Goal: Information Seeking & Learning: Learn about a topic

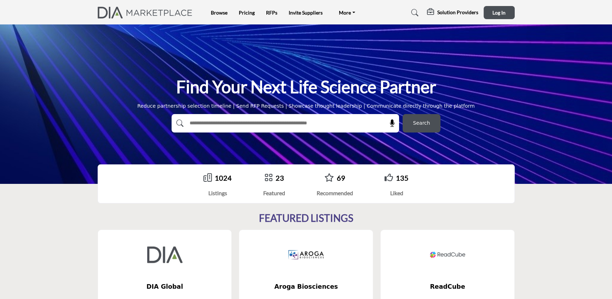
drag, startPoint x: 344, startPoint y: 77, endPoint x: 467, endPoint y: 75, distance: 123.1
click at [411, 76] on h1 "Find Your Next Life Science Partner" at bounding box center [306, 87] width 260 height 22
click at [467, 75] on div "Find Your Next Life Science Partner Reduce partnership selection timeline | Sen…" at bounding box center [306, 103] width 612 height 159
drag, startPoint x: 466, startPoint y: 76, endPoint x: 131, endPoint y: 89, distance: 335.6
click at [131, 89] on div "Find Your Next Life Science Partner Reduce partnership selection timeline | Sen…" at bounding box center [306, 104] width 417 height 56
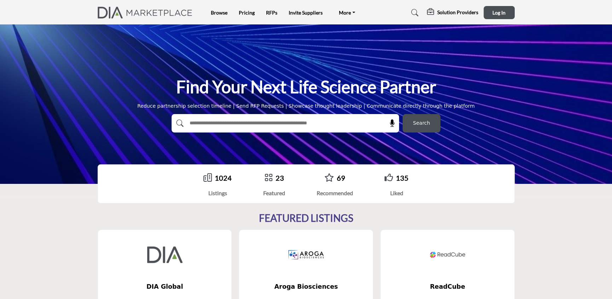
click at [131, 89] on div "Find Your Next Life Science Partner Reduce partnership selection timeline | Sen…" at bounding box center [306, 104] width 417 height 56
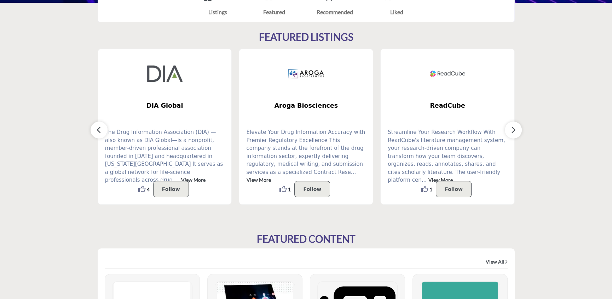
scroll to position [189, 0]
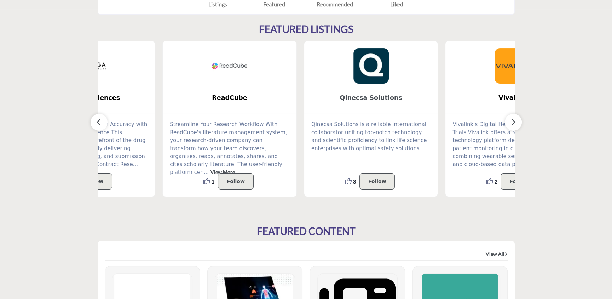
drag, startPoint x: 343, startPoint y: 91, endPoint x: 285, endPoint y: 92, distance: 58.0
click at [315, 92] on b "Qinecsa Solutions" at bounding box center [371, 97] width 113 height 19
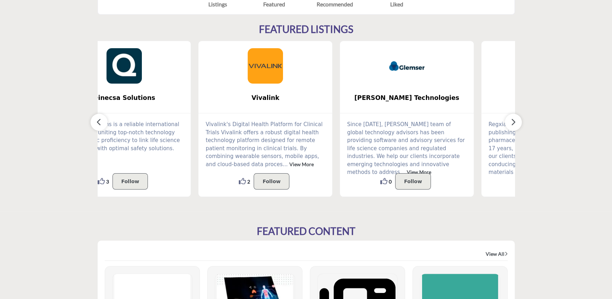
drag, startPoint x: 354, startPoint y: 92, endPoint x: 177, endPoint y: 98, distance: 177.3
click at [198, 98] on link "Vivalink" at bounding box center [265, 97] width 134 height 19
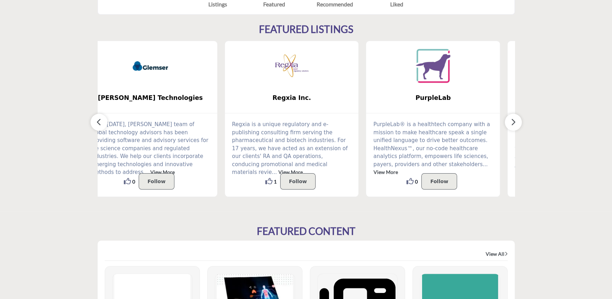
drag, startPoint x: 339, startPoint y: 103, endPoint x: 214, endPoint y: 103, distance: 124.2
click at [225, 103] on link "Regxia Inc." at bounding box center [292, 97] width 134 height 19
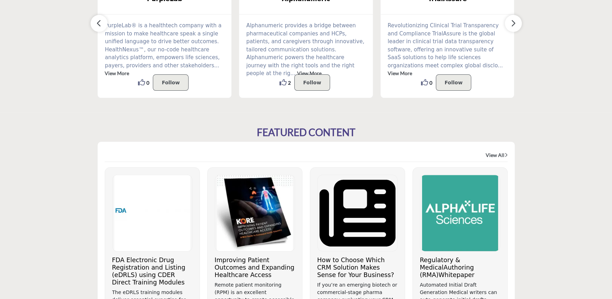
scroll to position [306, 0]
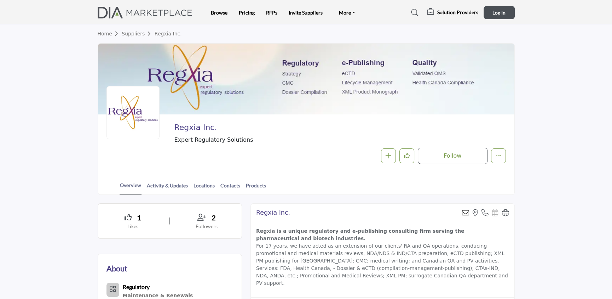
click at [141, 8] on img at bounding box center [147, 13] width 99 height 12
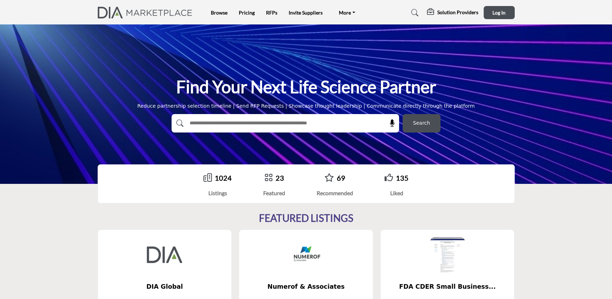
click at [141, 51] on div "Find Your Next Life Science Partner Reduce partnership selection timeline | Sen…" at bounding box center [306, 103] width 612 height 159
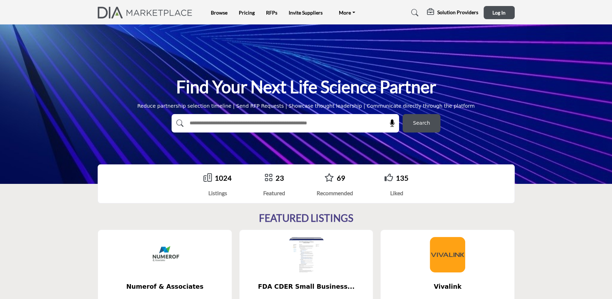
click at [217, 18] on div "Browse Pricing RFPs Invite Suppliers More" at bounding box center [306, 12] width 425 height 13
click at [218, 10] on link "Browse" at bounding box center [219, 13] width 17 height 6
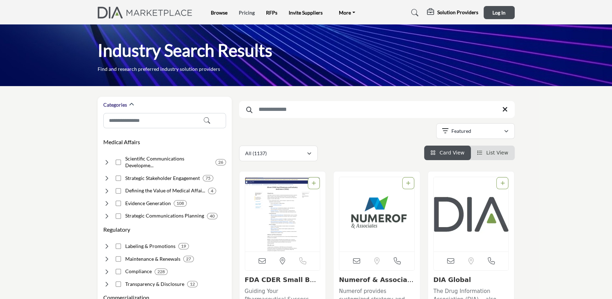
click at [241, 11] on link "Pricing" at bounding box center [247, 13] width 16 height 6
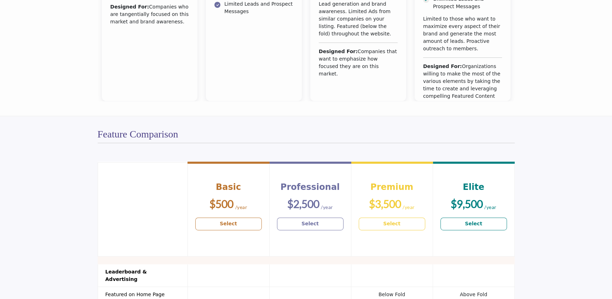
scroll to position [448, 0]
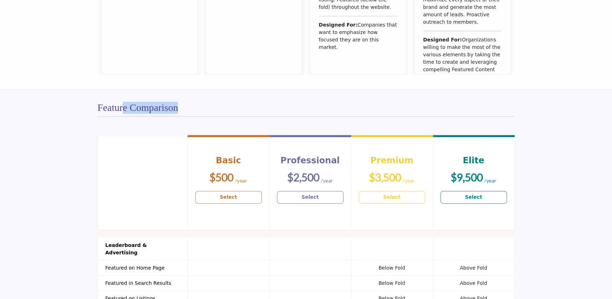
drag, startPoint x: 204, startPoint y: 98, endPoint x: 113, endPoint y: 106, distance: 91.6
click at [118, 106] on div "Feature Comparison" at bounding box center [306, 105] width 417 height 22
click at [106, 108] on h2 "Feature Comparison" at bounding box center [138, 108] width 81 height 12
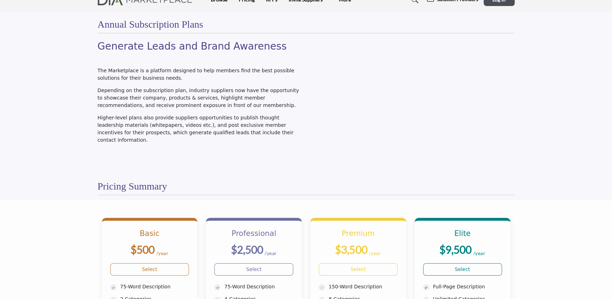
scroll to position [0, 0]
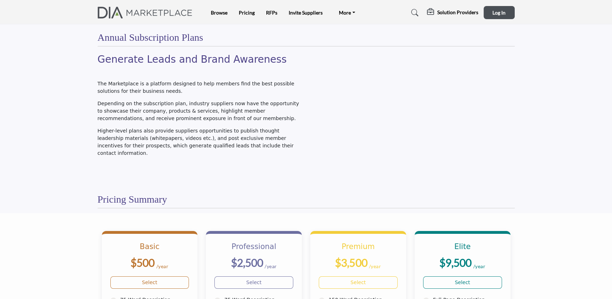
drag, startPoint x: 274, startPoint y: 10, endPoint x: 271, endPoint y: 26, distance: 16.2
click at [274, 10] on link "RFPs" at bounding box center [271, 13] width 11 height 6
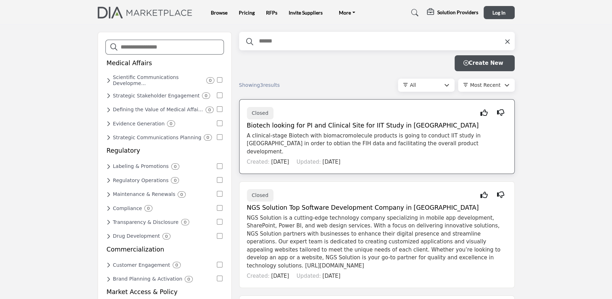
click at [394, 140] on p "A clinical-stage Biotech with biomacromolecule products is going to conduct IIT…" at bounding box center [377, 144] width 260 height 24
click at [506, 38] on icon at bounding box center [507, 41] width 5 height 7
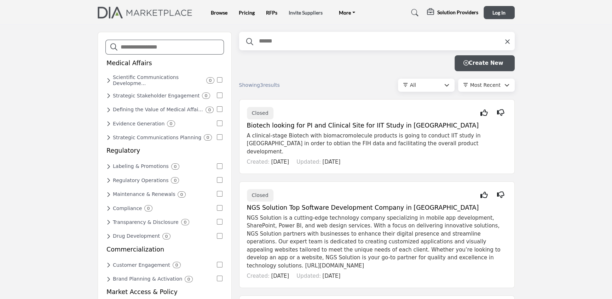
click at [297, 15] on link "Invite Suppliers" at bounding box center [306, 13] width 34 height 6
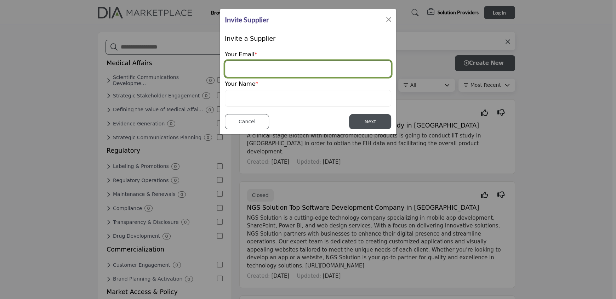
click at [271, 64] on input "email" at bounding box center [308, 68] width 166 height 17
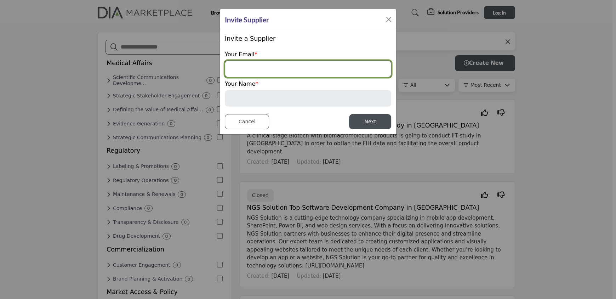
click at [279, 68] on input "email" at bounding box center [308, 68] width 166 height 17
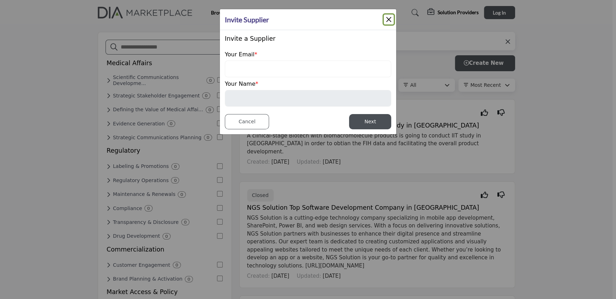
click at [395, 22] on div "Invite Supplier" at bounding box center [308, 19] width 176 height 21
click at [390, 17] on button "Close" at bounding box center [389, 20] width 10 height 10
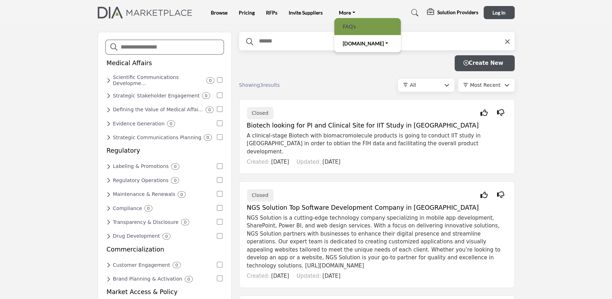
click at [353, 22] on link "FAQ's" at bounding box center [367, 27] width 59 height 10
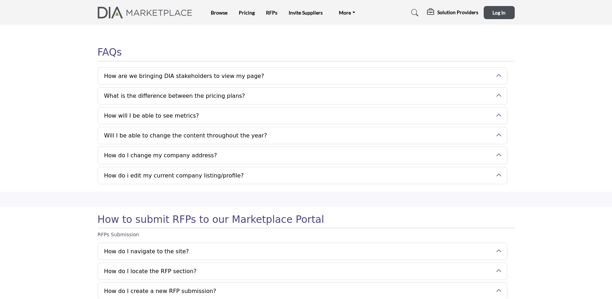
click at [296, 77] on button "How are we bringing DIA stakeholders to view my page?" at bounding box center [297, 76] width 398 height 17
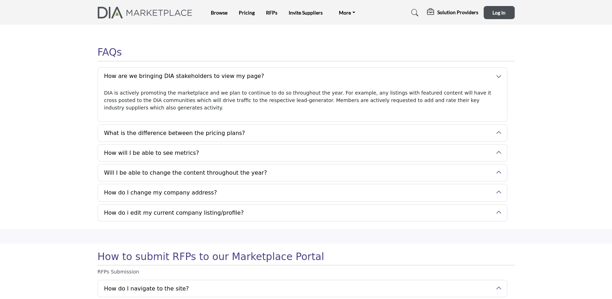
click at [296, 77] on button "How are we bringing DIA stakeholders to view my page?" at bounding box center [297, 76] width 398 height 17
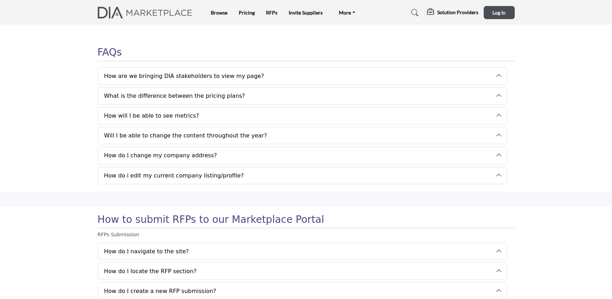
click at [276, 96] on button "What is the difference between the pricing plans?" at bounding box center [297, 95] width 398 height 17
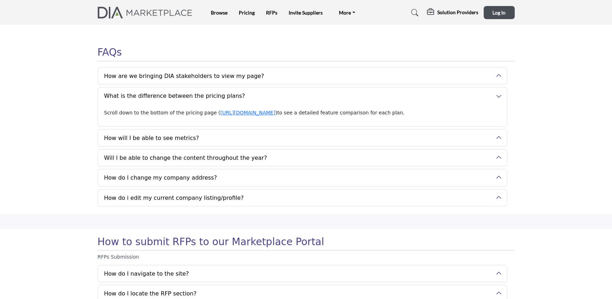
click at [276, 96] on button "What is the difference between the pricing plans?" at bounding box center [297, 95] width 398 height 17
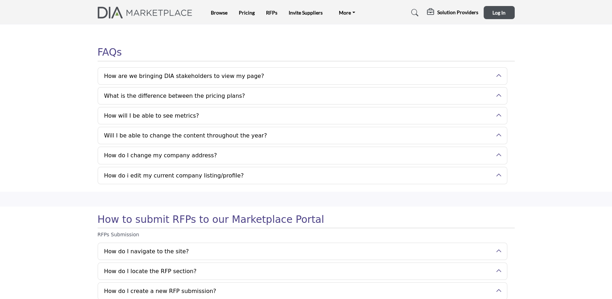
click at [308, 133] on button "Will I be able to change the content throughout the year?" at bounding box center [297, 135] width 398 height 17
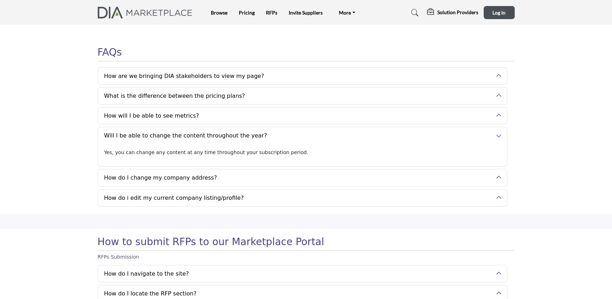
click at [308, 133] on button "Will I be able to change the content throughout the year?" at bounding box center [297, 135] width 398 height 17
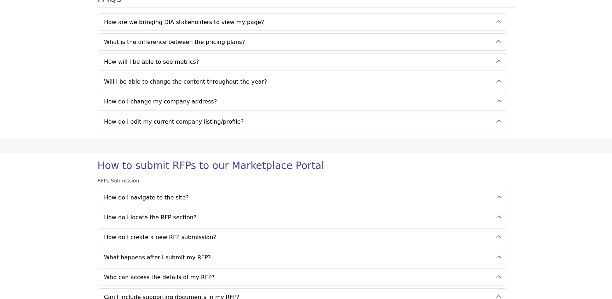
scroll to position [94, 0]
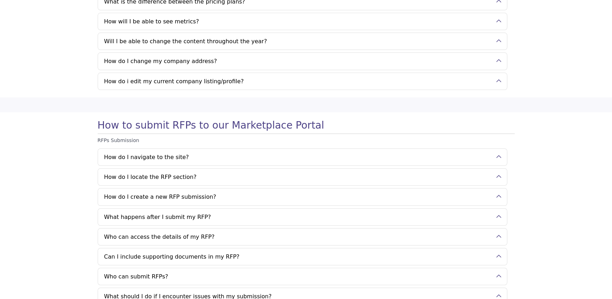
click at [227, 178] on button "How do I locate the RFP section?" at bounding box center [297, 176] width 398 height 17
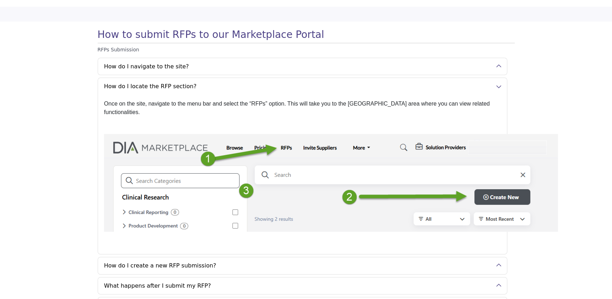
scroll to position [189, 0]
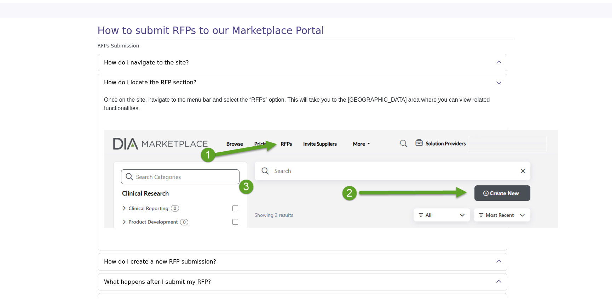
click at [239, 84] on button "How do I locate the RFP section?" at bounding box center [297, 82] width 398 height 17
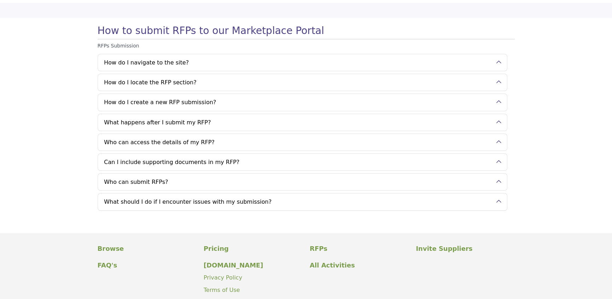
click at [238, 101] on button "How do I create a new RFP submission?" at bounding box center [297, 102] width 398 height 17
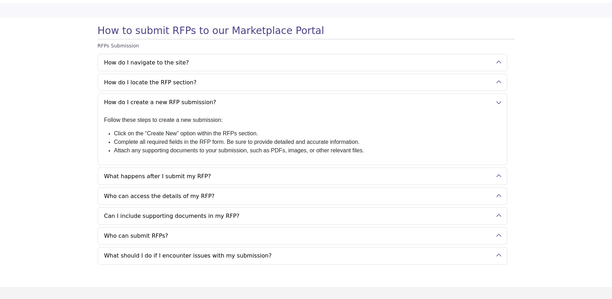
click at [165, 172] on button "What happens after I submit my RFP?" at bounding box center [297, 176] width 398 height 17
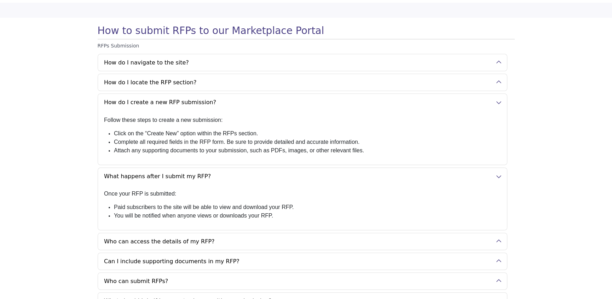
click at [243, 173] on button "What happens after I submit my RFP?" at bounding box center [297, 176] width 398 height 17
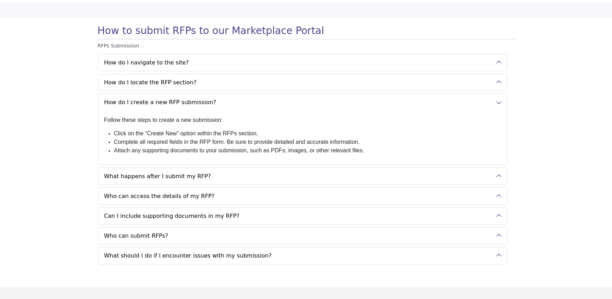
scroll to position [212, 0]
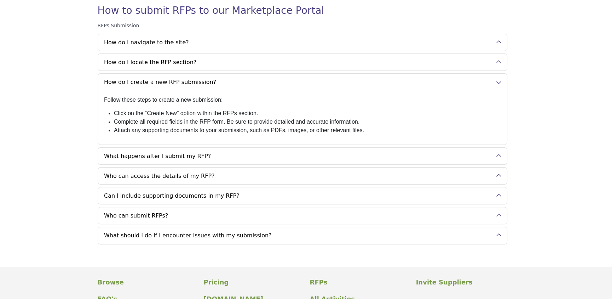
click at [268, 100] on p "Follow these steps to create a new submission:" at bounding box center [302, 100] width 397 height 8
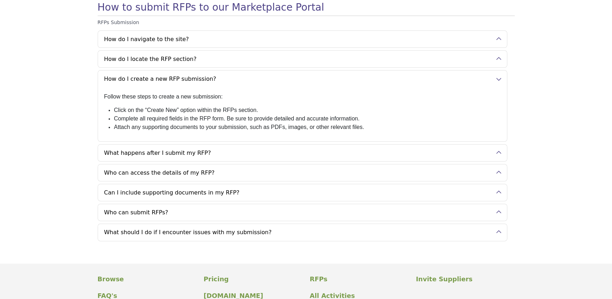
click at [356, 70] on button "How do I create a new RFP submission?" at bounding box center [297, 78] width 398 height 17
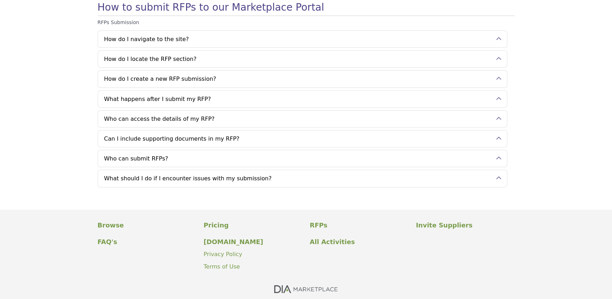
click at [286, 116] on button "Who can access the details of my RFP?" at bounding box center [297, 118] width 398 height 17
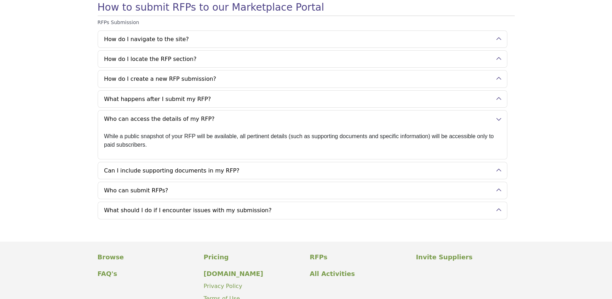
click at [185, 115] on button "Who can access the details of my RFP?" at bounding box center [297, 118] width 398 height 17
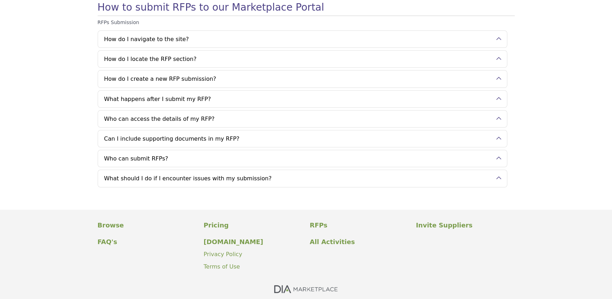
click at [197, 134] on button "Can I include supporting documents in my RFP?" at bounding box center [297, 138] width 398 height 17
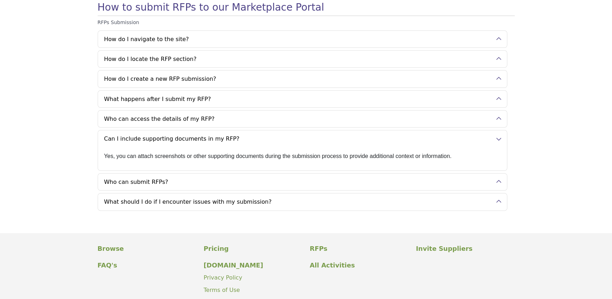
click at [197, 134] on button "Can I include supporting documents in my RFP?" at bounding box center [297, 138] width 398 height 17
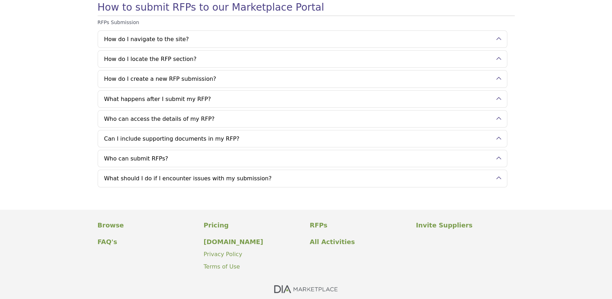
click at [207, 156] on button "Who can submit RFPs?" at bounding box center [297, 158] width 398 height 17
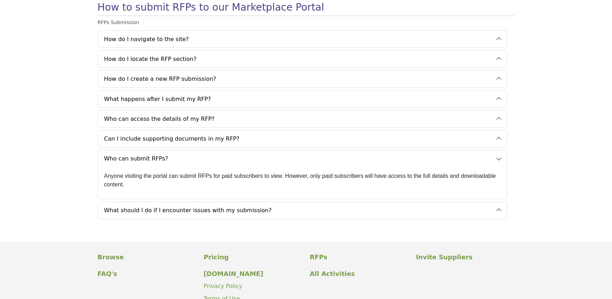
click at [170, 155] on button "Who can submit RFPs?" at bounding box center [297, 158] width 398 height 17
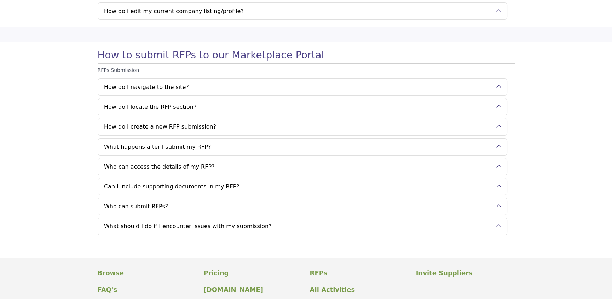
scroll to position [0, 0]
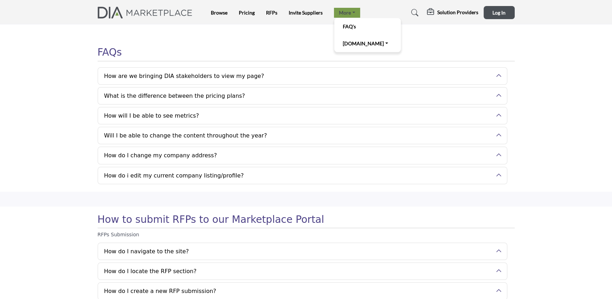
click at [350, 15] on link "More" at bounding box center [347, 13] width 26 height 10
click at [503, 35] on body "Browse Pricing RFPs Invite Suppliers FAQ's Terms of Use" at bounding box center [306, 272] width 612 height 544
click at [420, 16] on link at bounding box center [413, 12] width 19 height 11
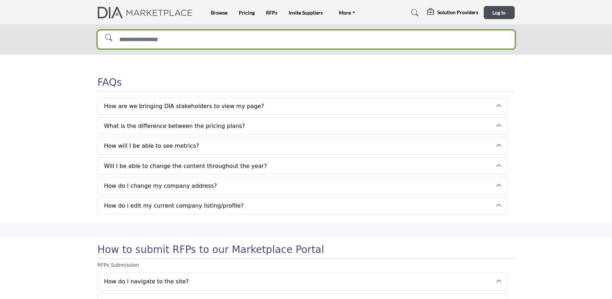
click at [346, 37] on input "Search Solutions" at bounding box center [306, 39] width 417 height 18
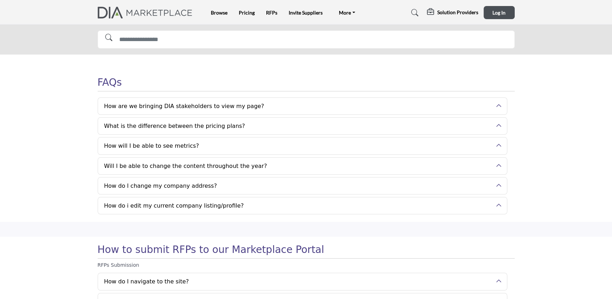
click at [397, 71] on div "FAQs" at bounding box center [306, 83] width 417 height 28
click at [461, 16] on h5 "Solution Providers" at bounding box center [457, 12] width 41 height 6
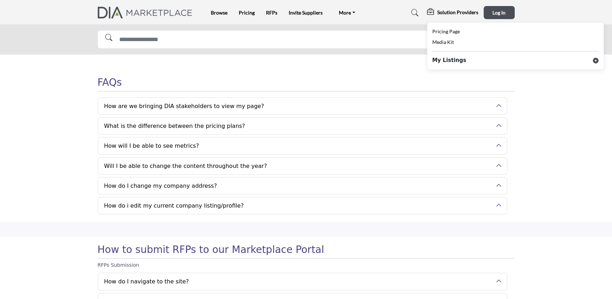
click at [596, 60] on icon at bounding box center [596, 61] width 6 height 6
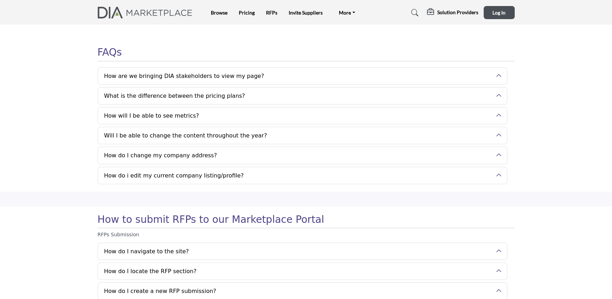
click at [181, 12] on img at bounding box center [147, 13] width 99 height 12
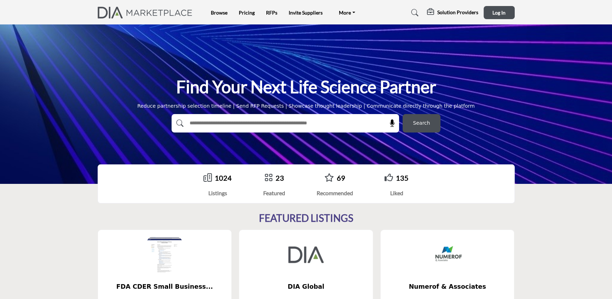
click at [411, 12] on link at bounding box center [413, 12] width 19 height 11
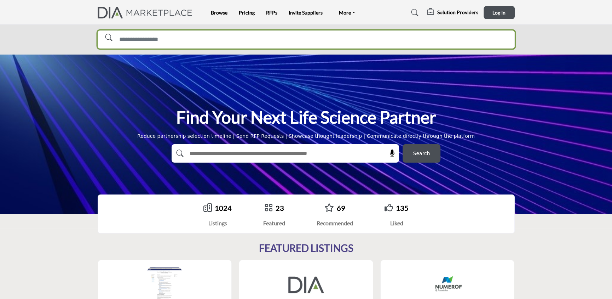
click at [316, 38] on input "Search Solutions" at bounding box center [306, 39] width 417 height 18
type input "**********"
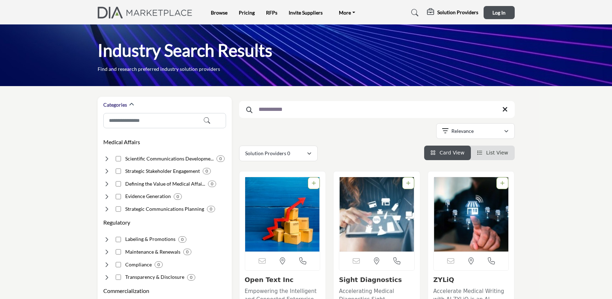
scroll to position [53, 0]
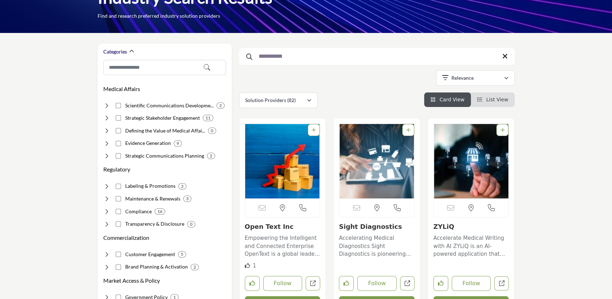
click at [297, 57] on input "**********" at bounding box center [377, 56] width 276 height 17
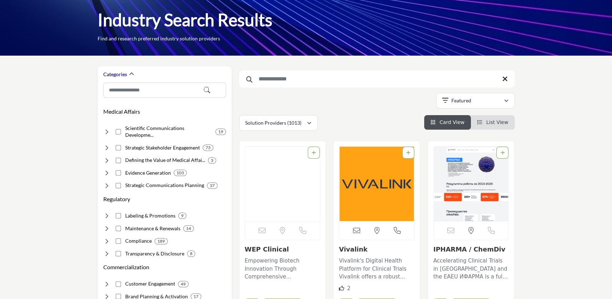
scroll to position [32, 0]
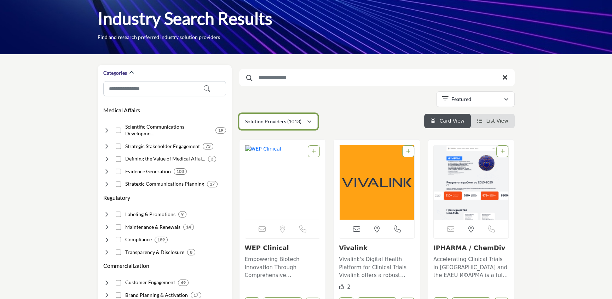
click at [305, 119] on div "Solution Providers (1013)" at bounding box center [276, 121] width 62 height 8
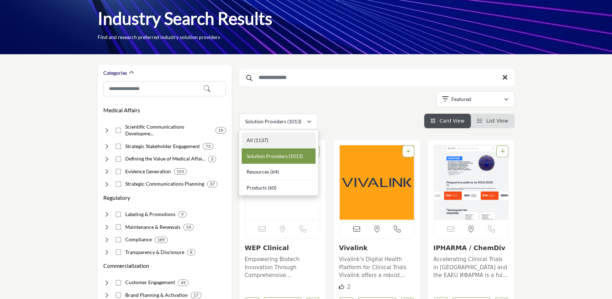
click at [277, 136] on div "All (1137)" at bounding box center [279, 140] width 74 height 16
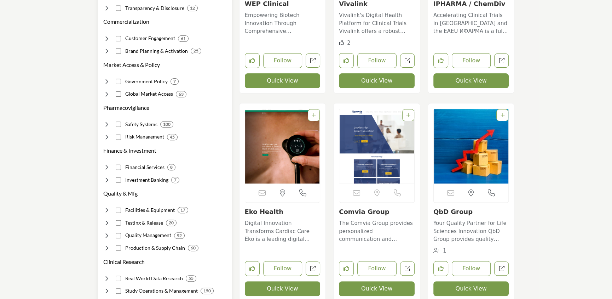
scroll to position [276, 0]
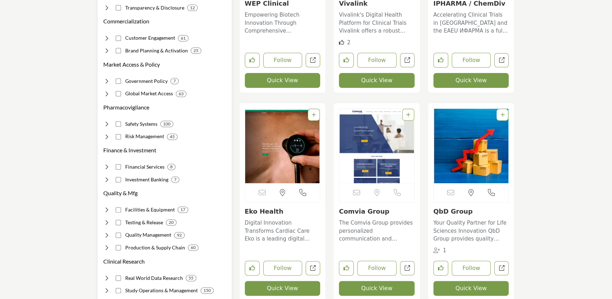
click at [105, 120] on icon at bounding box center [106, 123] width 7 height 7
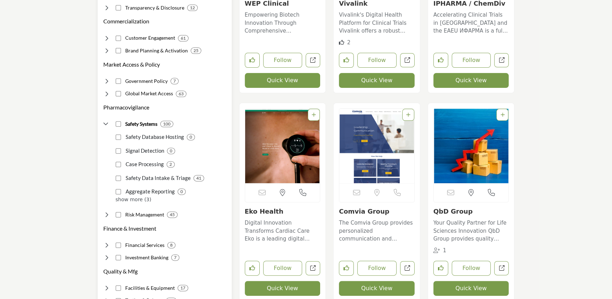
click at [106, 120] on icon at bounding box center [106, 123] width 7 height 7
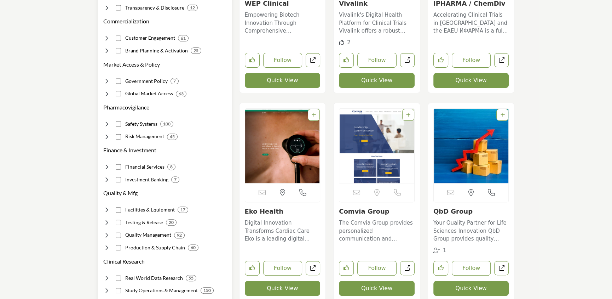
click at [106, 133] on icon at bounding box center [106, 136] width 7 height 7
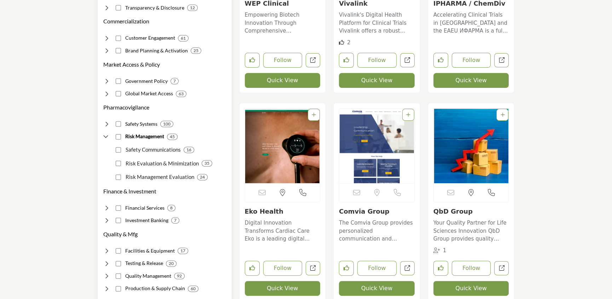
click at [106, 133] on icon at bounding box center [106, 136] width 7 height 7
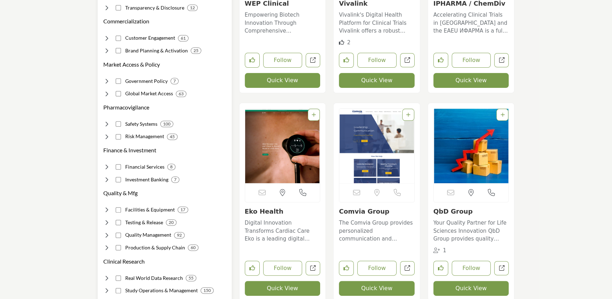
click at [107, 163] on icon at bounding box center [106, 166] width 7 height 7
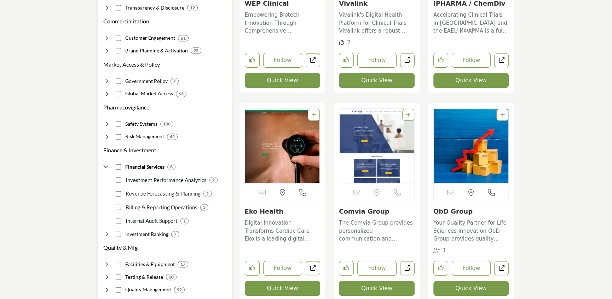
click at [107, 163] on icon at bounding box center [106, 166] width 7 height 7
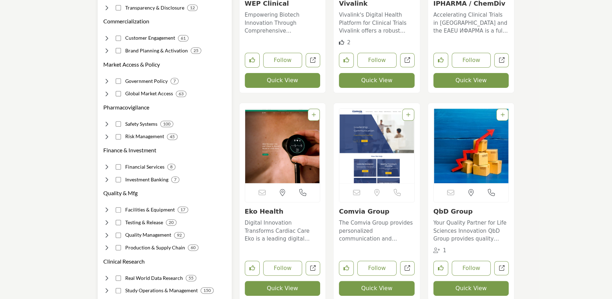
click at [108, 176] on icon at bounding box center [106, 179] width 7 height 7
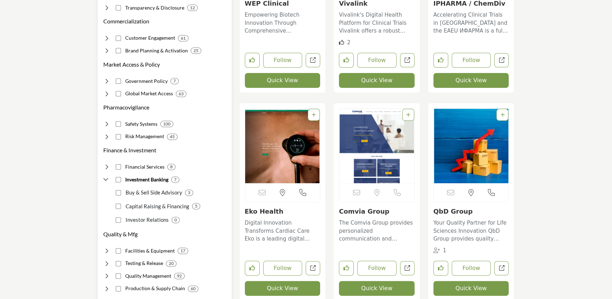
click at [170, 188] on p "Buy & Sell Side Advisory" at bounding box center [152, 192] width 59 height 8
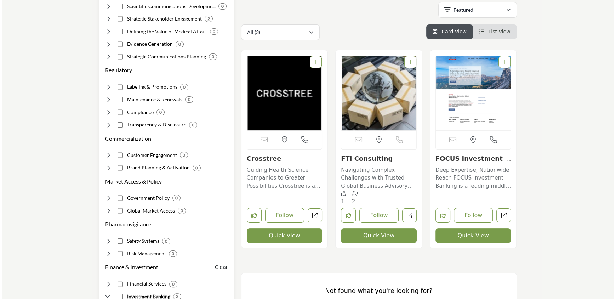
scroll to position [152, 0]
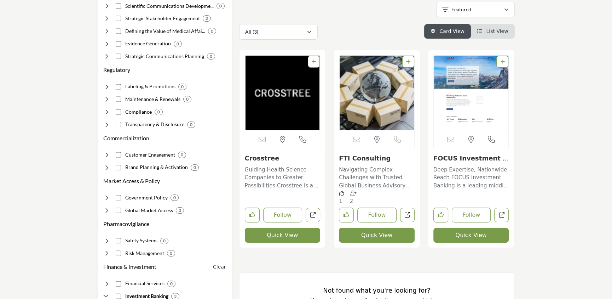
click at [304, 230] on button "Quick View" at bounding box center [283, 234] width 76 height 15
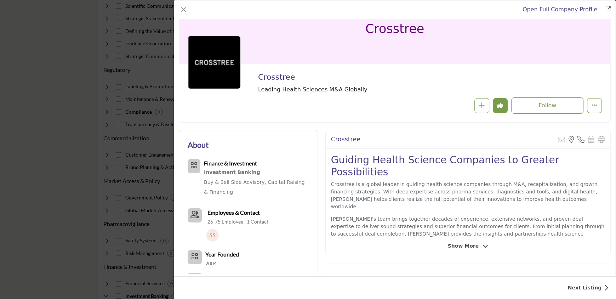
scroll to position [30, 0]
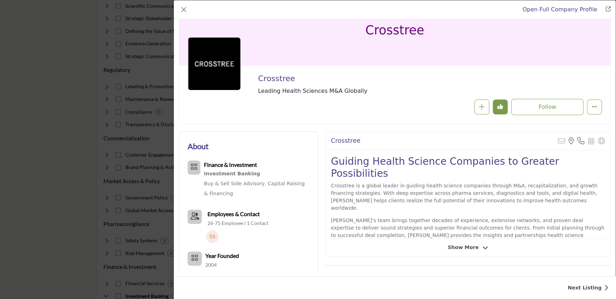
click at [459, 249] on span "Show More" at bounding box center [463, 246] width 31 height 7
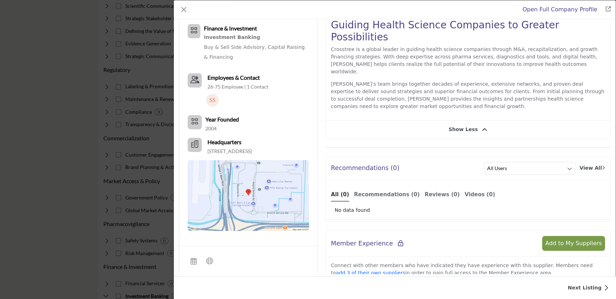
scroll to position [169, 0]
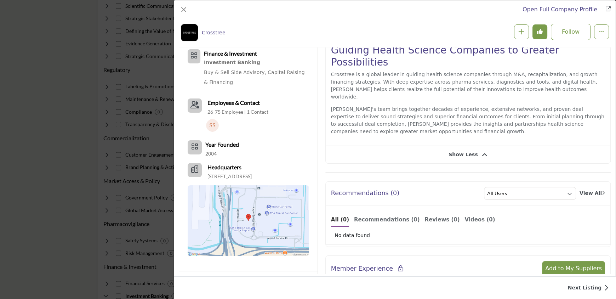
click at [471, 151] on span "Show Less" at bounding box center [462, 154] width 29 height 7
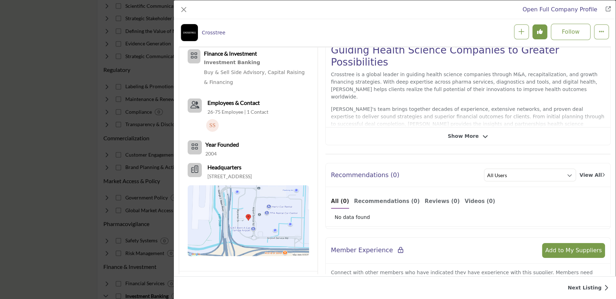
click at [455, 132] on span "Show More" at bounding box center [463, 135] width 31 height 7
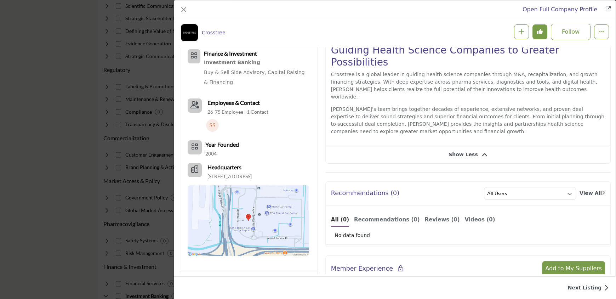
click at [455, 151] on span "Show Less" at bounding box center [462, 154] width 29 height 7
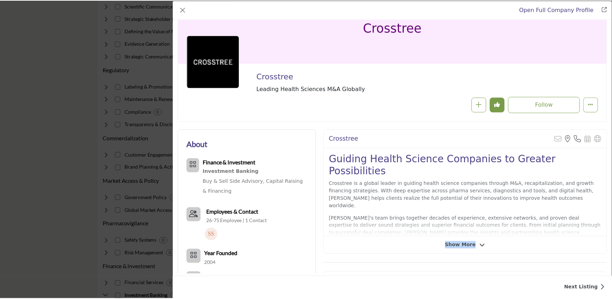
scroll to position [0, 0]
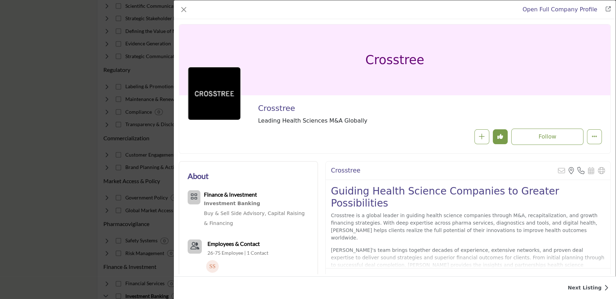
click at [126, 141] on div "Open Full Company Profile Crosstree Follow Following" at bounding box center [308, 149] width 616 height 299
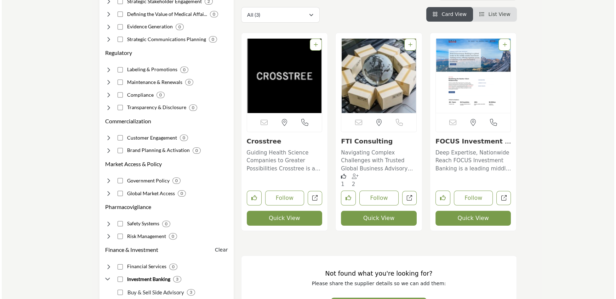
scroll to position [169, 0]
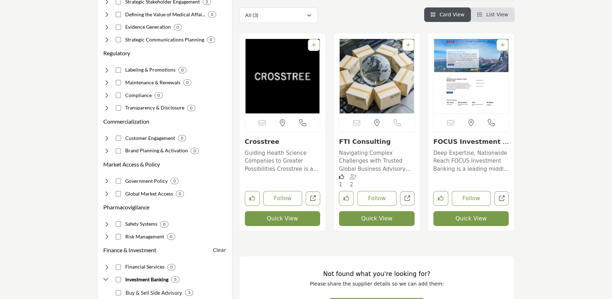
click at [375, 218] on button "Quick View" at bounding box center [377, 218] width 76 height 15
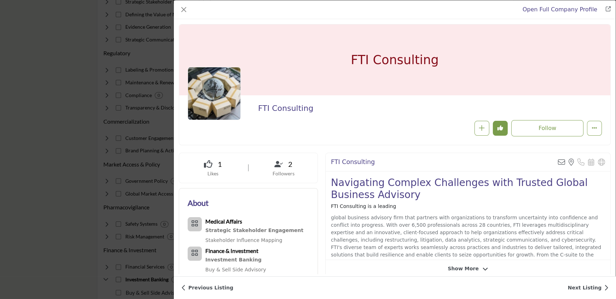
scroll to position [26, 0]
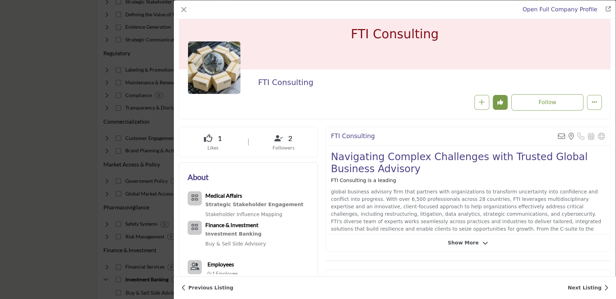
click at [120, 110] on div "Open Full Company Profile FTI Consulting Follow Following Likes" at bounding box center [308, 149] width 616 height 299
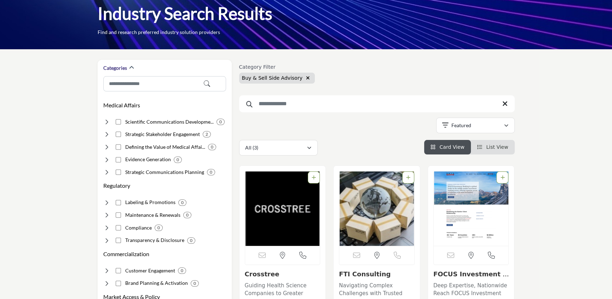
scroll to position [38, 0]
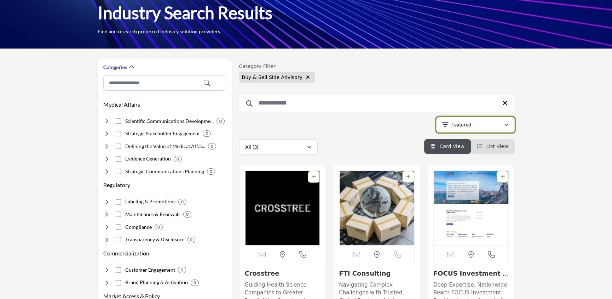
click at [453, 121] on p "Featured" at bounding box center [461, 124] width 20 height 7
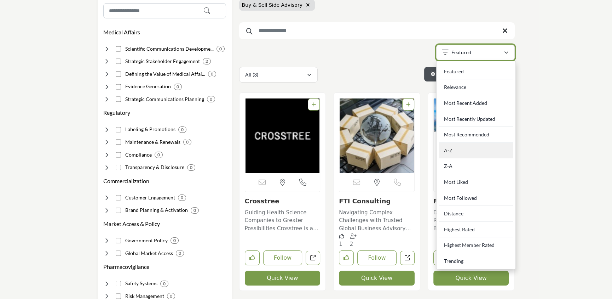
scroll to position [109, 0]
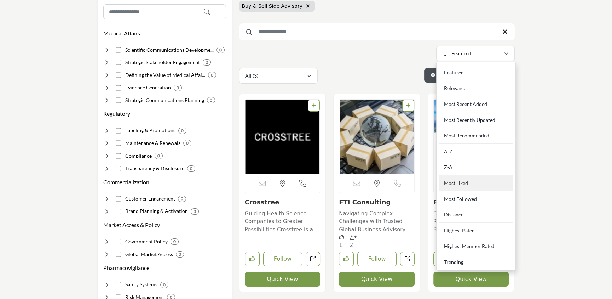
click at [472, 179] on div "Most Liked" at bounding box center [476, 183] width 74 height 16
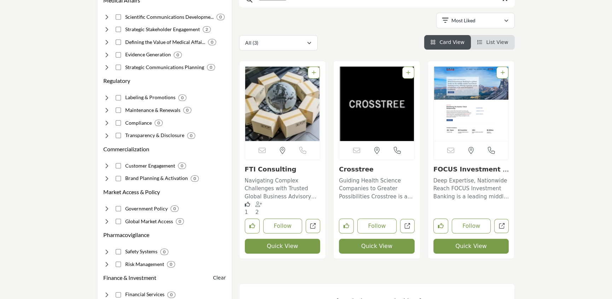
scroll to position [141, 0]
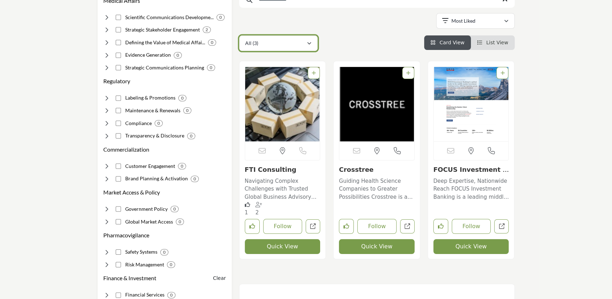
click at [260, 40] on div "All (3)" at bounding box center [276, 43] width 62 height 8
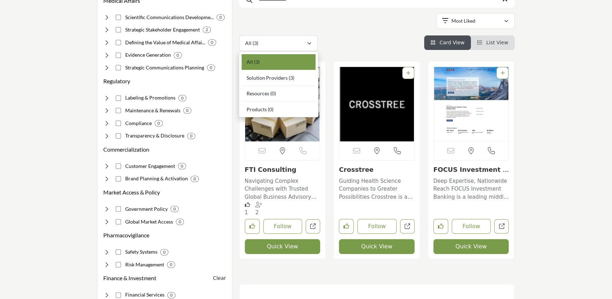
click at [267, 60] on div "All (3)" at bounding box center [279, 62] width 74 height 16
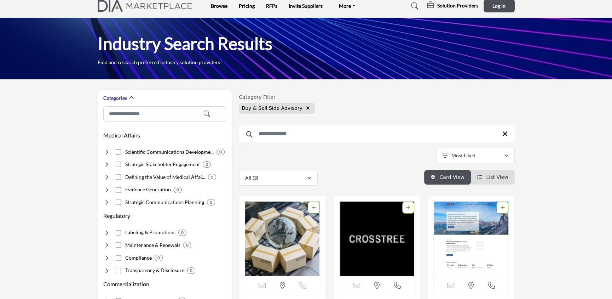
scroll to position [0, 0]
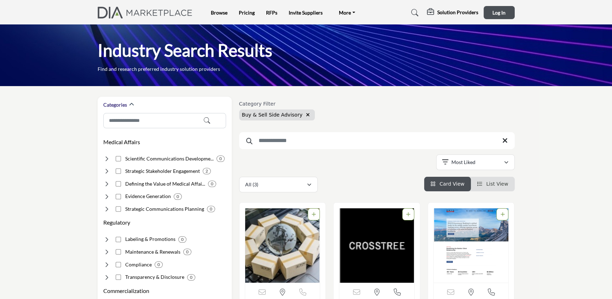
click at [306, 115] on icon "button" at bounding box center [308, 114] width 4 height 5
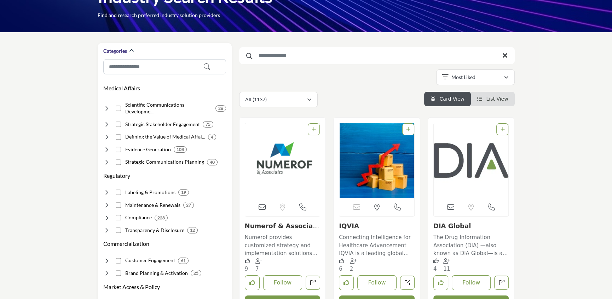
scroll to position [53, 0]
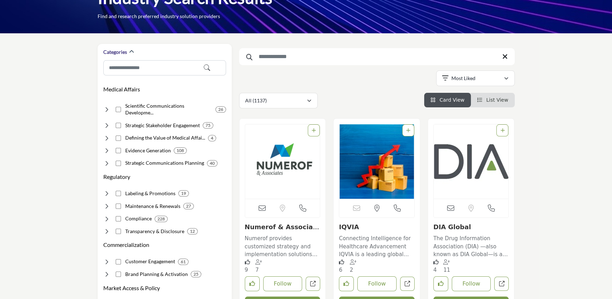
click at [461, 86] on div "Most Liked Featured Relevance Most Recent Added Most Recently Updated Most Reco…" at bounding box center [475, 79] width 79 height 18
click at [455, 84] on button "Most Liked" at bounding box center [475, 78] width 79 height 16
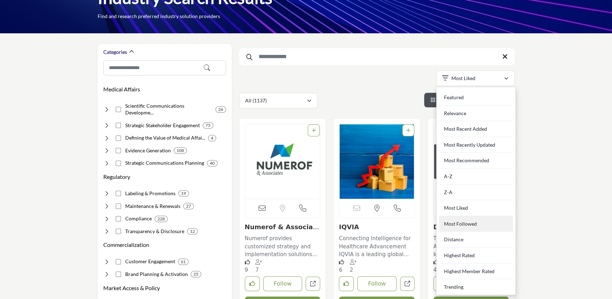
click at [465, 220] on Followed "Most Followed" at bounding box center [476, 224] width 74 height 16
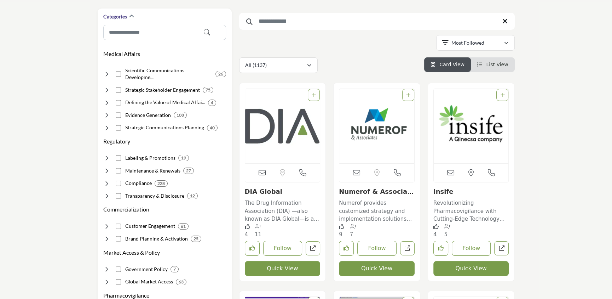
scroll to position [88, 0]
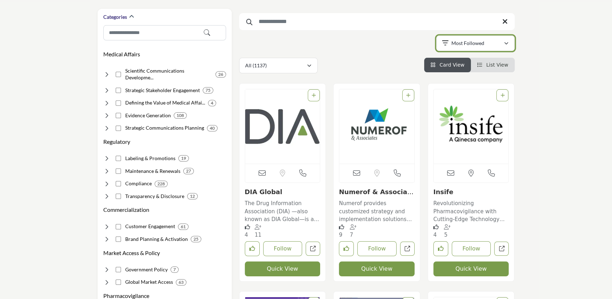
click at [468, 40] on p "Most Followed" at bounding box center [467, 43] width 33 height 7
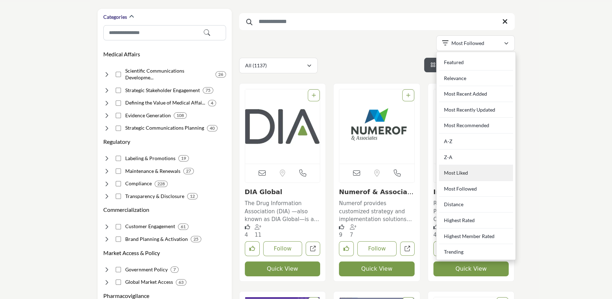
click at [481, 173] on div "Most Liked" at bounding box center [476, 173] width 74 height 16
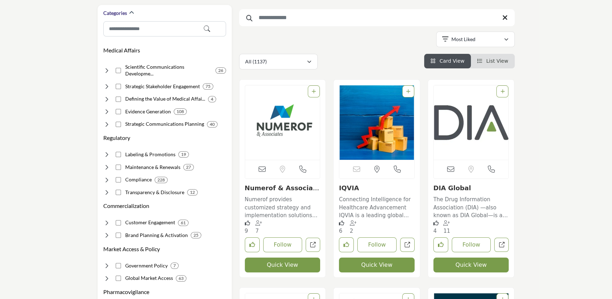
scroll to position [92, 0]
click at [482, 43] on div "Most Liked" at bounding box center [473, 39] width 62 height 8
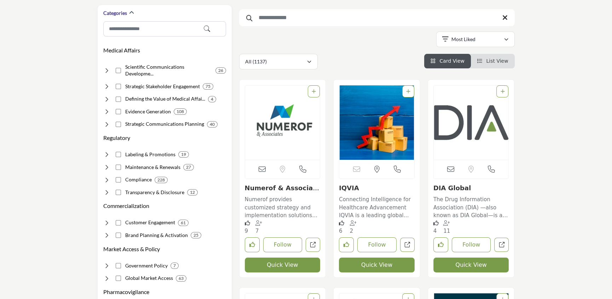
click at [458, 116] on img "Open Listing in new tab" at bounding box center [471, 122] width 75 height 74
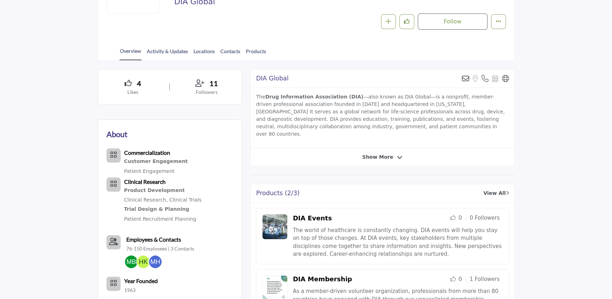
scroll to position [126, 0]
click at [375, 152] on span "Show More" at bounding box center [377, 155] width 31 height 7
click at [375, 152] on span "Show Less" at bounding box center [377, 155] width 29 height 7
click at [375, 152] on span "Show More" at bounding box center [377, 155] width 31 height 7
click at [375, 152] on span "Show Less" at bounding box center [377, 155] width 29 height 7
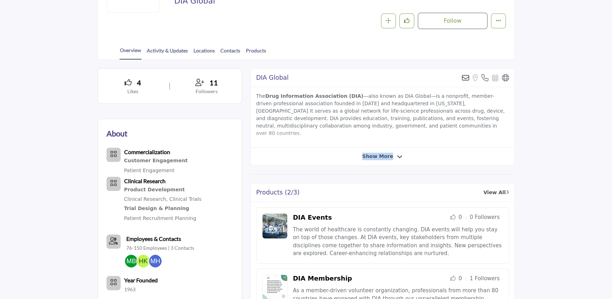
click at [375, 152] on span "Show More" at bounding box center [377, 155] width 31 height 7
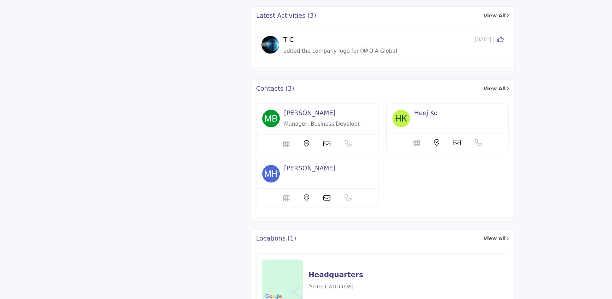
scroll to position [1017, 0]
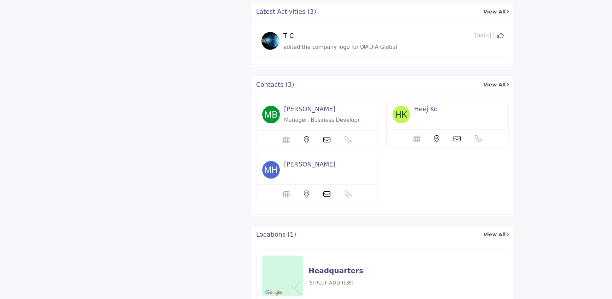
click at [320, 105] on span "[PERSON_NAME]" at bounding box center [309, 108] width 51 height 7
click at [302, 105] on span "[PERSON_NAME]" at bounding box center [309, 108] width 51 height 7
click at [308, 161] on span "[PERSON_NAME]" at bounding box center [309, 164] width 51 height 7
click at [299, 105] on span "[PERSON_NAME]" at bounding box center [309, 108] width 51 height 7
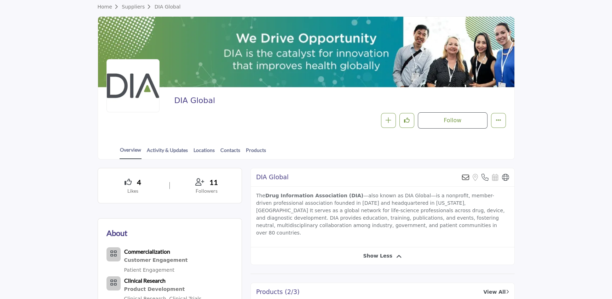
scroll to position [0, 0]
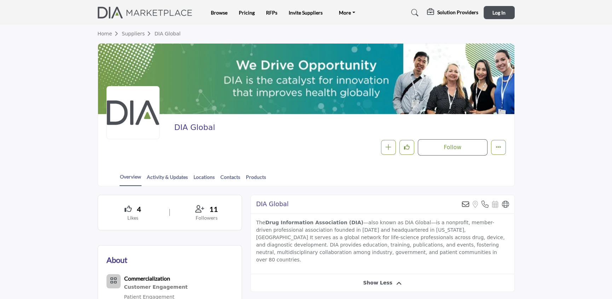
click at [436, 11] on div "Solution Providers" at bounding box center [452, 12] width 51 height 8
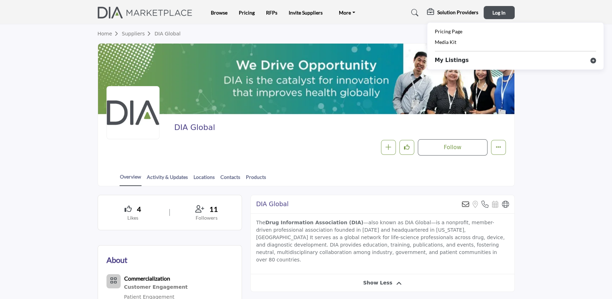
click at [269, 37] on div "Home Suppliers DIA Global" at bounding box center [306, 33] width 417 height 19
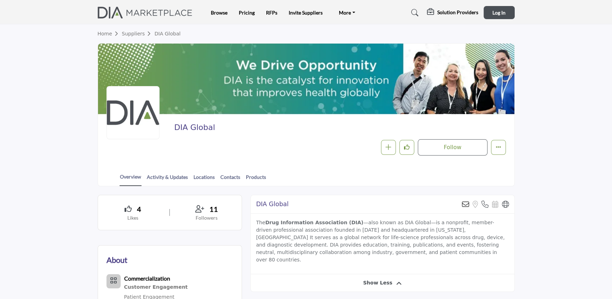
click at [458, 13] on h5 "Solution Providers" at bounding box center [457, 12] width 41 height 6
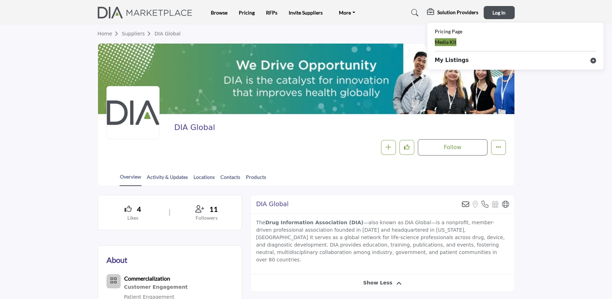
click at [448, 41] on span "Media Kit" at bounding box center [446, 42] width 22 height 6
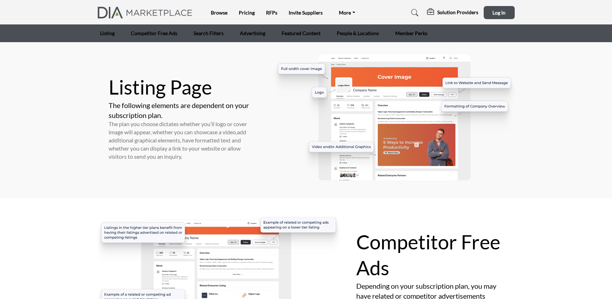
click at [416, 12] on icon at bounding box center [414, 12] width 7 height 7
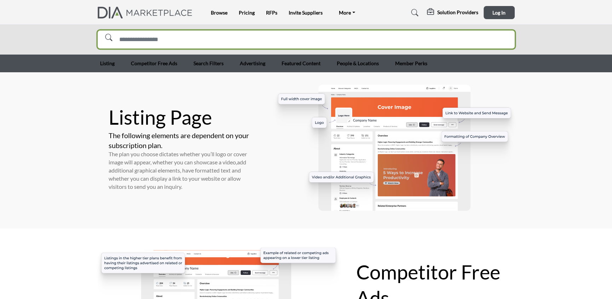
click at [275, 43] on input "Search Solutions" at bounding box center [306, 39] width 417 height 18
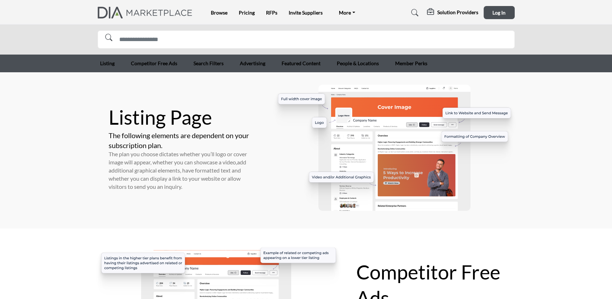
click at [258, 122] on div "Listing Page The following elements are dependent on your subscription plan. Th…" at bounding box center [182, 148] width 177 height 126
click at [160, 7] on img at bounding box center [147, 13] width 99 height 12
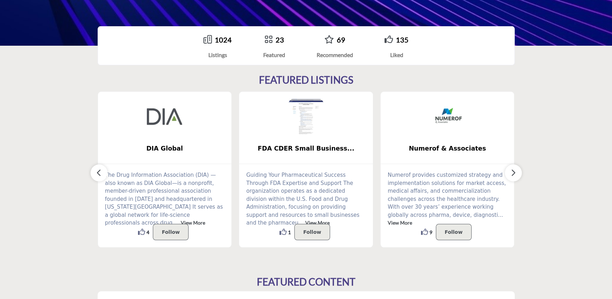
scroll to position [143, 0]
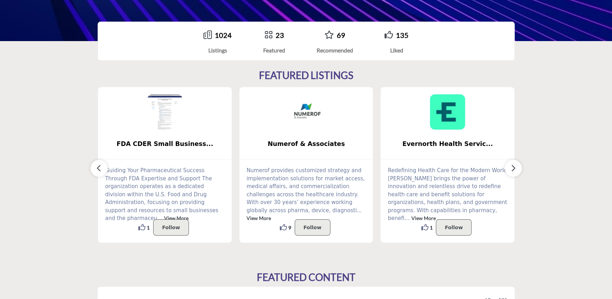
click at [446, 106] on img at bounding box center [447, 111] width 35 height 35
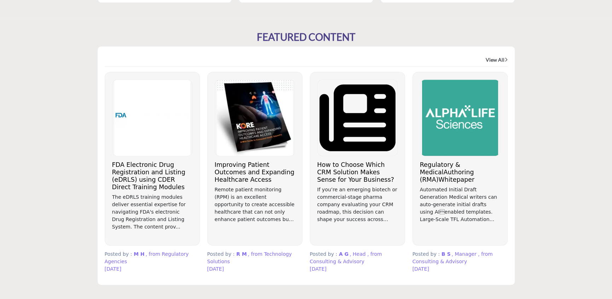
scroll to position [384, 0]
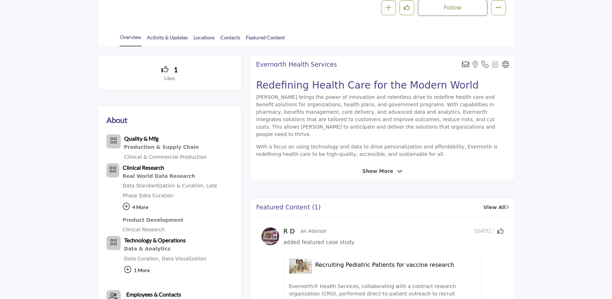
scroll to position [150, 0]
click at [165, 40] on link "Activity & Updates" at bounding box center [167, 40] width 42 height 12
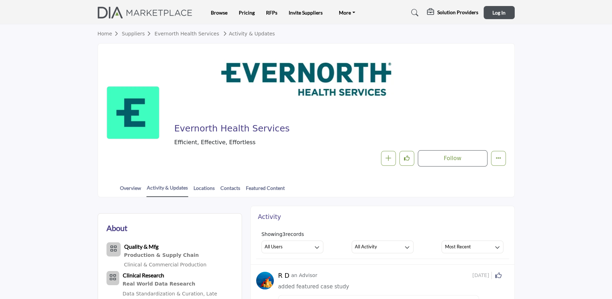
click at [454, 15] on h5 "Solution Providers" at bounding box center [457, 12] width 41 height 6
click at [402, 47] on div at bounding box center [306, 79] width 416 height 71
click at [501, 12] on span "Log In" at bounding box center [498, 13] width 13 height 6
